Goal: Entertainment & Leisure: Consume media (video, audio)

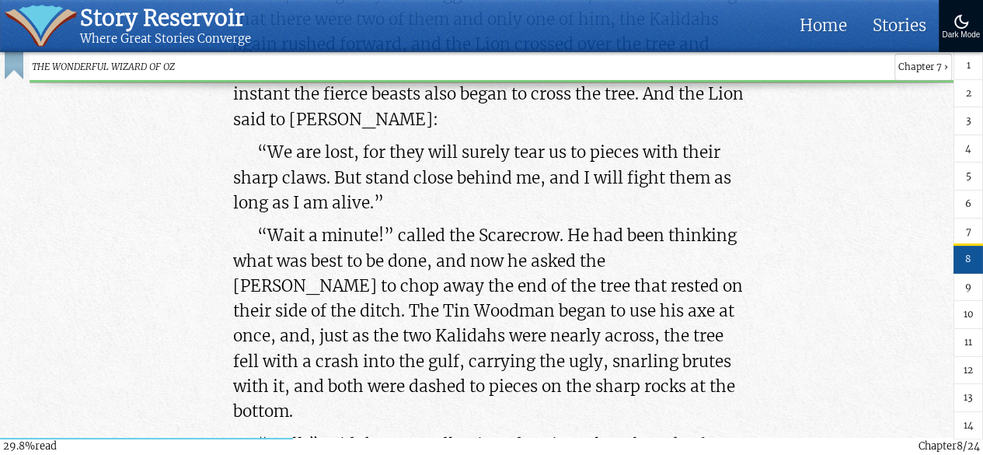
scroll to position [32090, 0]
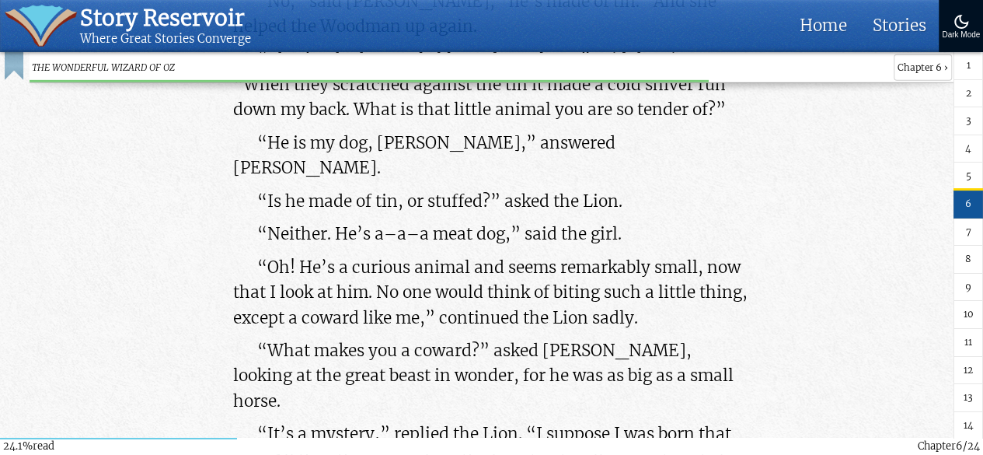
scroll to position [25948, 0]
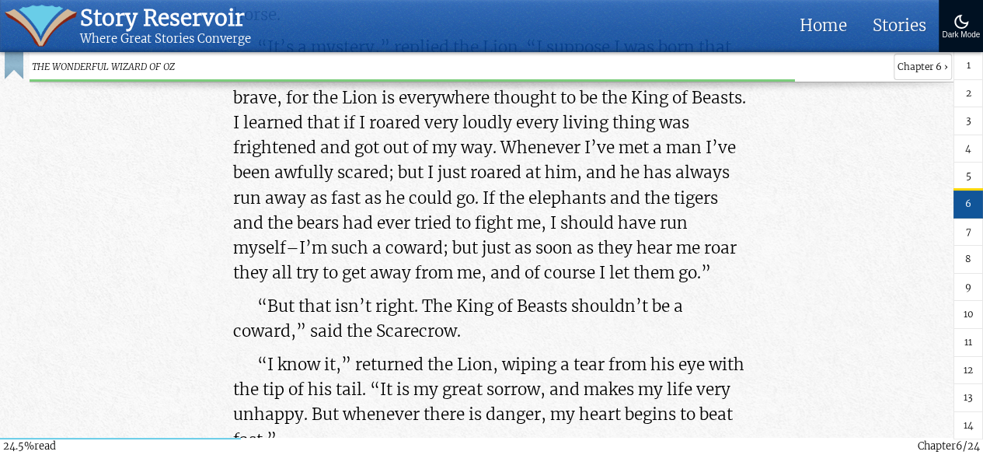
click at [968, 253] on link "8" at bounding box center [969, 260] width 30 height 28
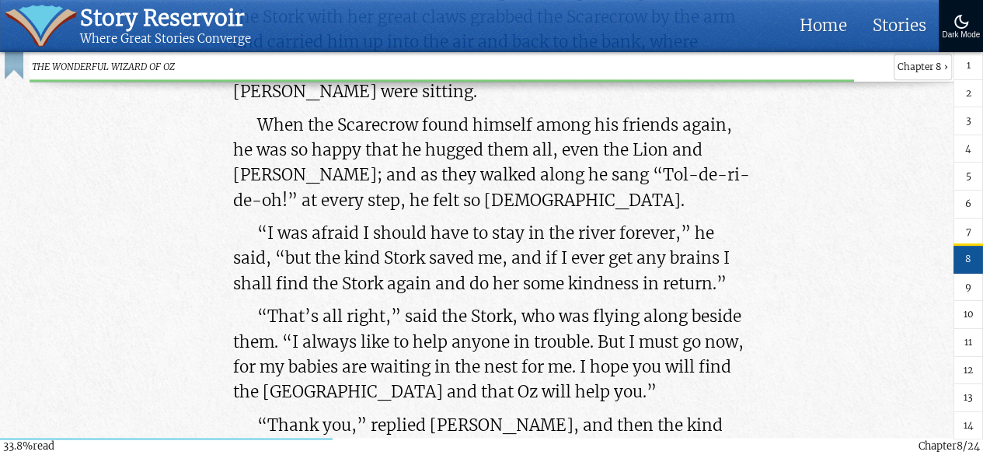
scroll to position [36448, 0]
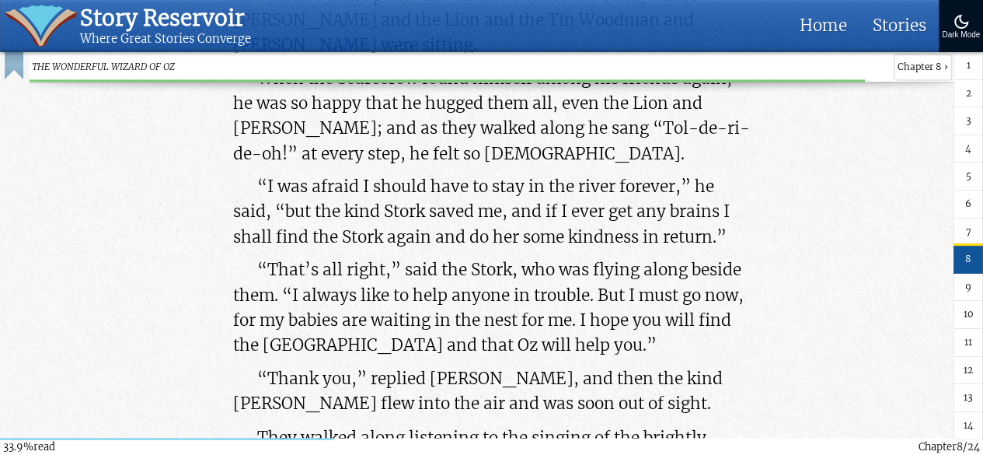
drag, startPoint x: 791, startPoint y: 234, endPoint x: 438, endPoint y: 273, distance: 355.8
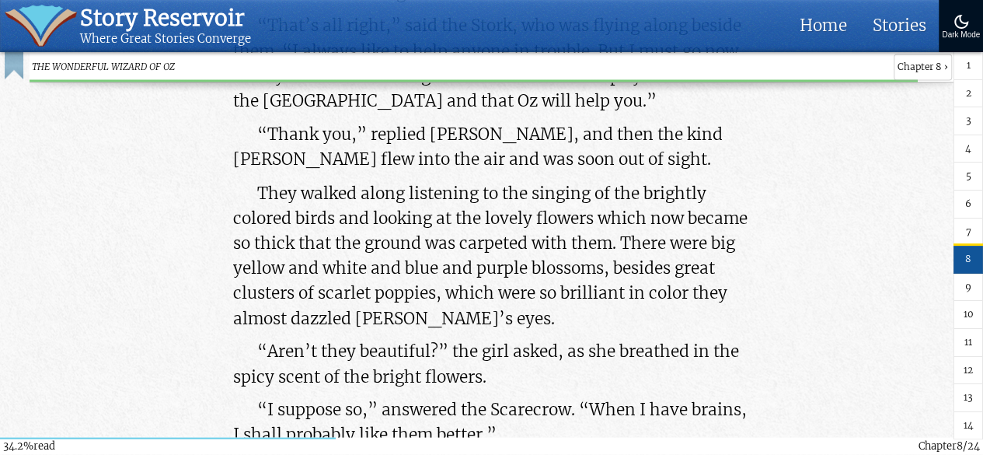
scroll to position [36759, 0]
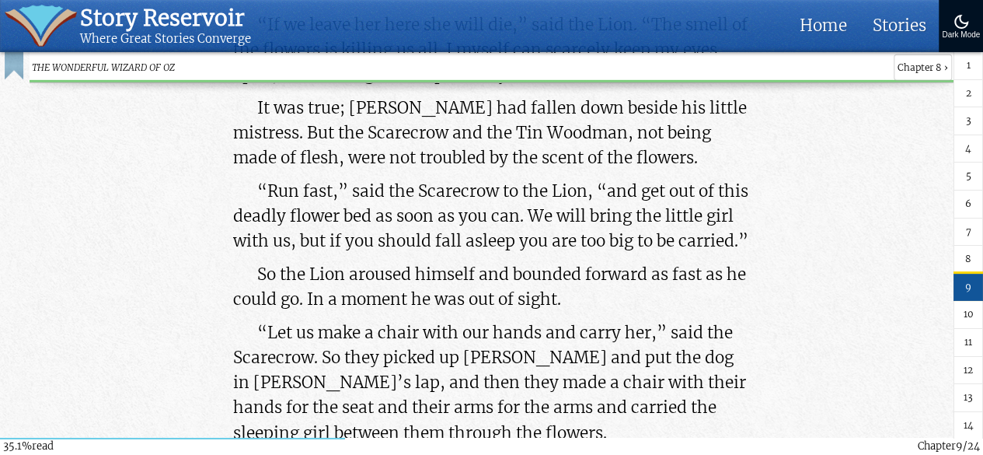
scroll to position [37770, 0]
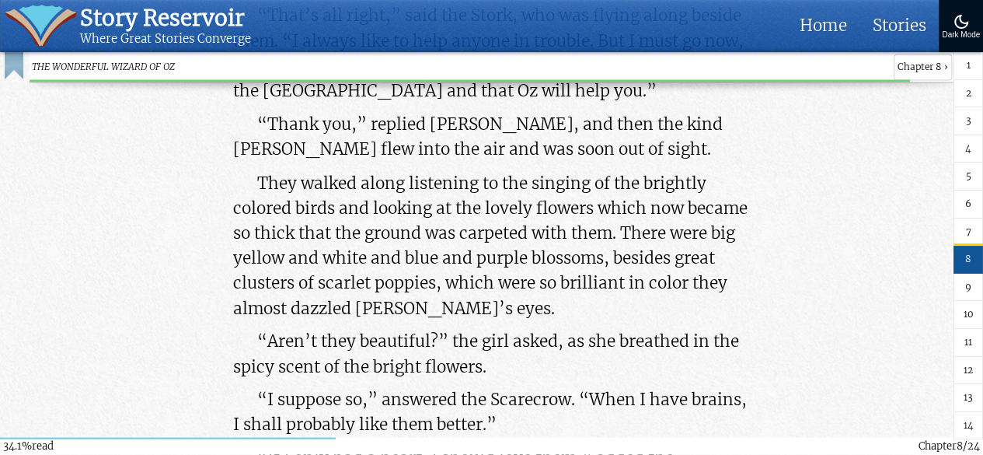
scroll to position [36700, 0]
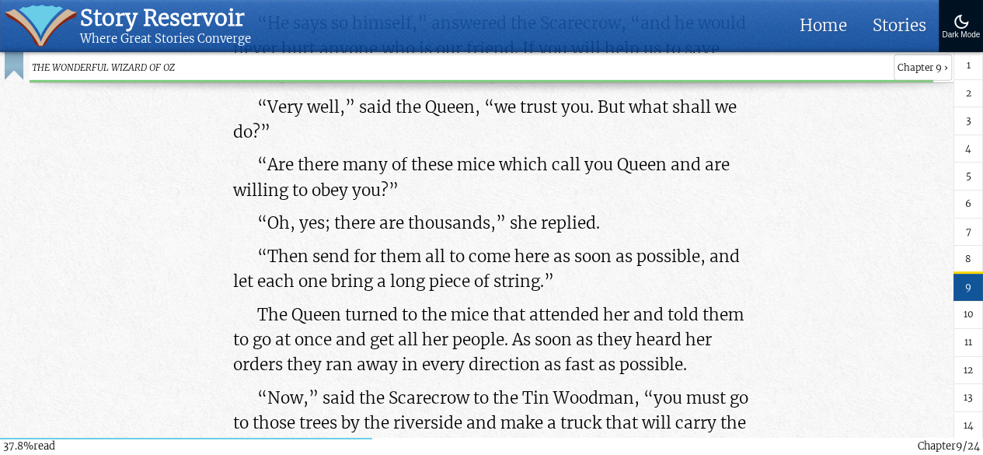
scroll to position [40742, 0]
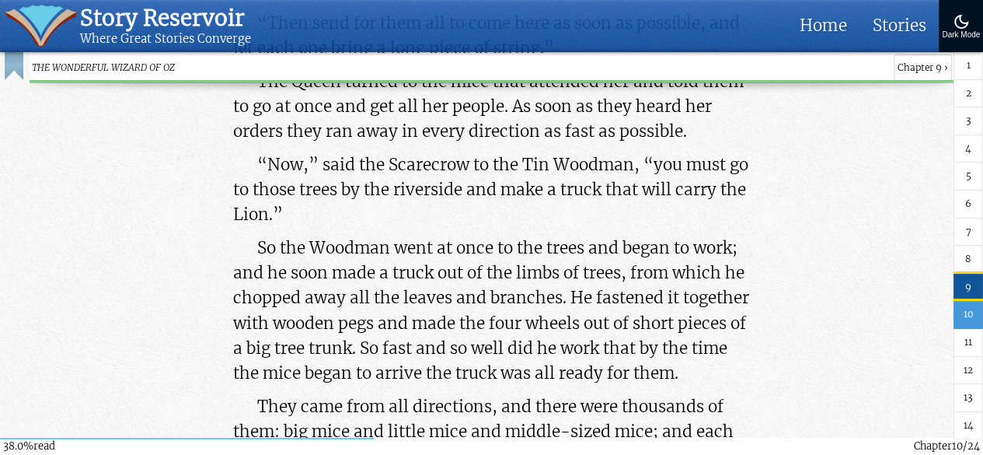
scroll to position [40820, 0]
